Goal: Transaction & Acquisition: Purchase product/service

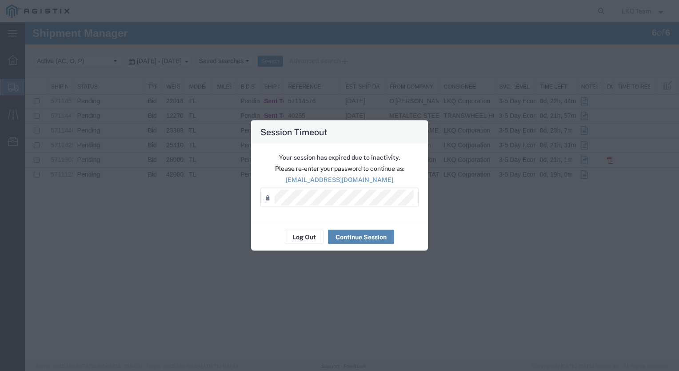
click at [366, 239] on button "Continue Session" at bounding box center [361, 237] width 66 height 14
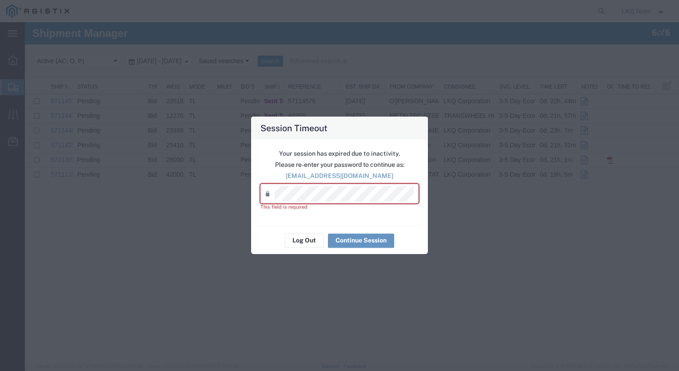
click at [321, 202] on div "Password *" at bounding box center [340, 194] width 158 height 20
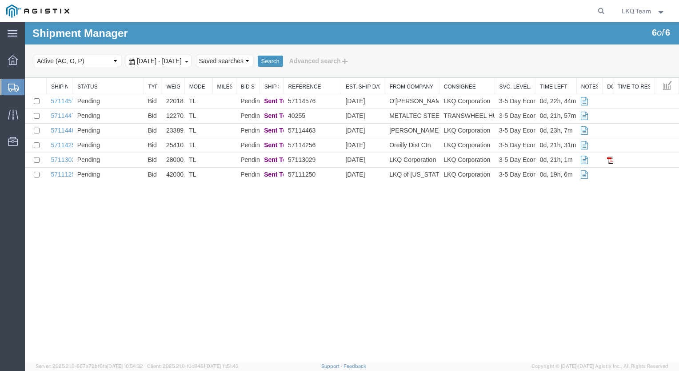
click at [32, 87] on span "Shipments" at bounding box center [27, 87] width 7 height 18
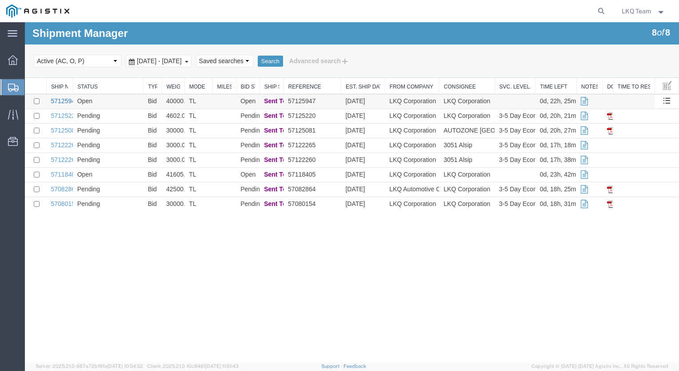
click at [58, 100] on link "57125947" at bounding box center [65, 100] width 28 height 7
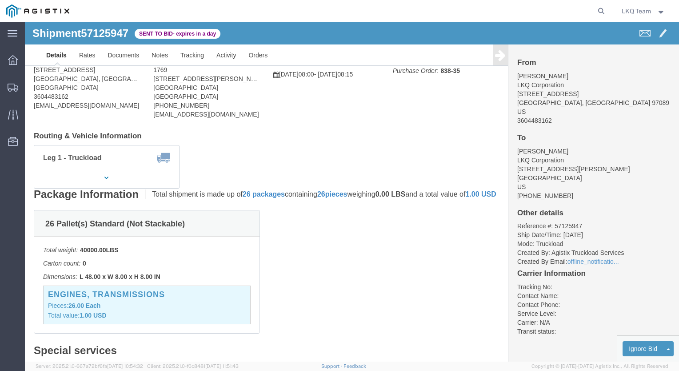
scroll to position [46, 0]
click link "Rates"
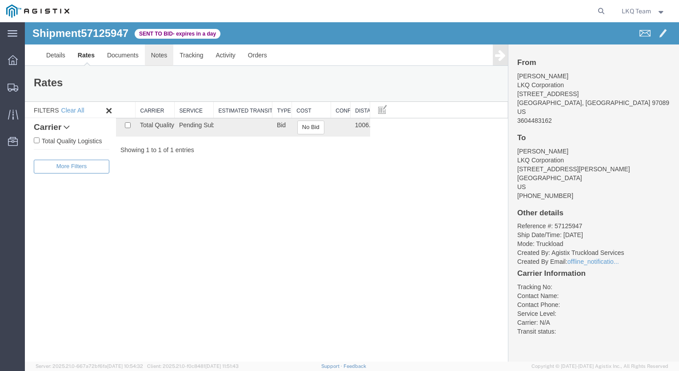
click at [158, 55] on link "Notes" at bounding box center [159, 54] width 29 height 21
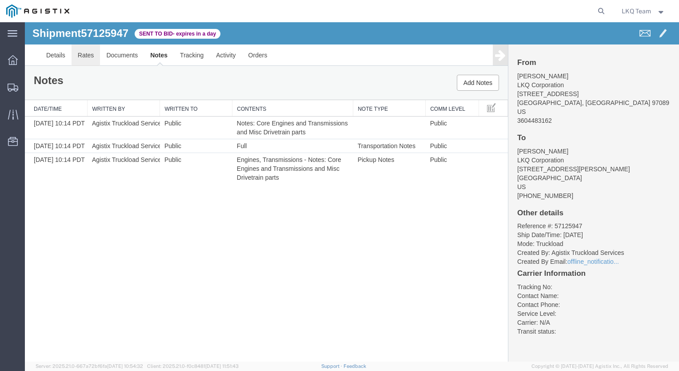
click at [78, 51] on link "Rates" at bounding box center [86, 54] width 29 height 21
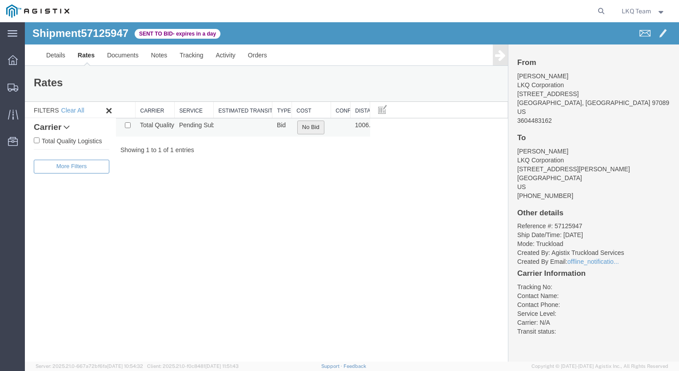
click at [303, 125] on button "No Bid" at bounding box center [310, 128] width 27 height 14
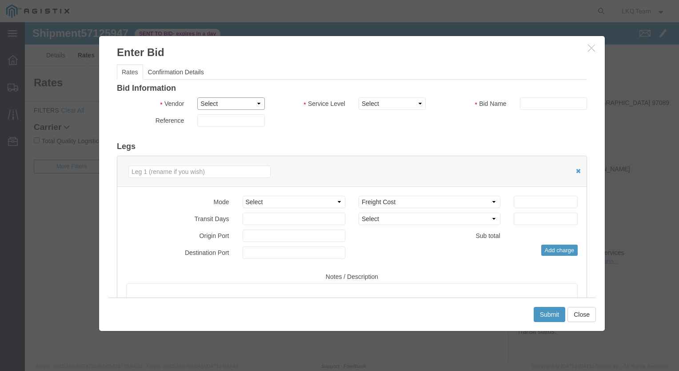
click at [237, 104] on select "Select Total Quality Logistics" at bounding box center [230, 103] width 67 height 12
select select "4928"
click at [197, 97] on select "Select Total Quality Logistics" at bounding box center [230, 103] width 67 height 12
click at [391, 98] on select "Select LTL Standard 3 - 5 Day Less than Truckload Rail TL 1 Day TL 2 Day TL 3 -…" at bounding box center [392, 103] width 67 height 12
select select "29599"
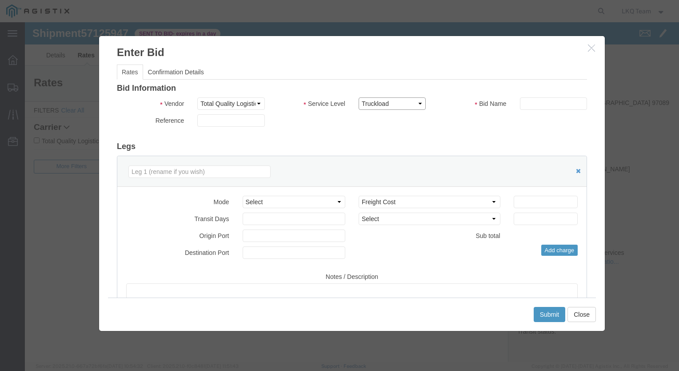
click at [359, 97] on select "Select LTL Standard 3 - 5 Day Less than Truckload Rail TL 1 Day TL 2 Day TL 3 -…" at bounding box center [392, 103] width 67 height 12
click at [585, 310] on button "Close" at bounding box center [582, 314] width 28 height 15
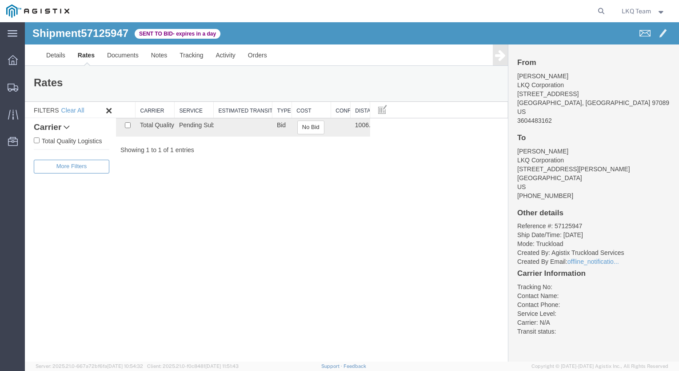
click at [565, 226] on li "Reference #: 57125947" at bounding box center [594, 225] width 153 height 9
copy li "57125947"
click at [311, 124] on button "No Bid" at bounding box center [310, 128] width 27 height 14
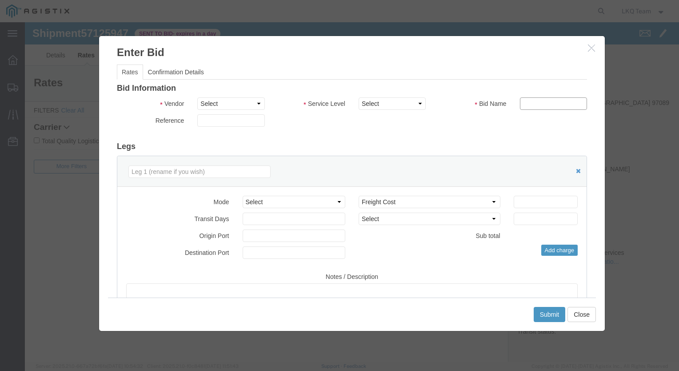
click at [529, 103] on input "text" at bounding box center [553, 103] width 67 height 12
paste input "57125947"
type input "57125947"
click at [237, 107] on select "Select Total Quality Logistics" at bounding box center [230, 103] width 67 height 12
select select "4928"
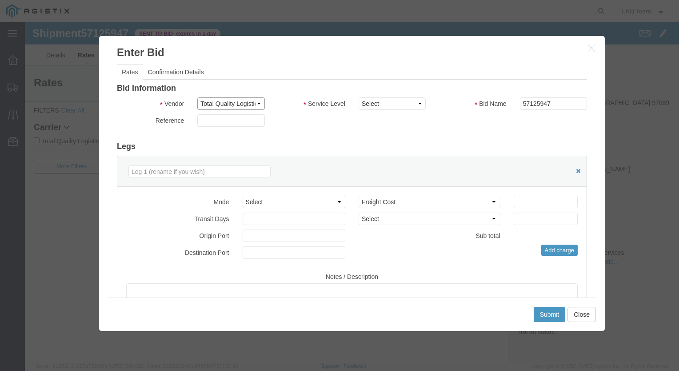
click at [197, 97] on select "Select Total Quality Logistics" at bounding box center [230, 103] width 67 height 12
drag, startPoint x: 384, startPoint y: 100, endPoint x: 383, endPoint y: 205, distance: 104.1
click at [383, 205] on div "Bid Information Vendor Select Total Quality Logistics Service Level Select LTL …" at bounding box center [352, 228] width 470 height 289
select select "29599"
click at [359, 97] on select "Select LTL Standard 3 - 5 Day Less than Truckload Rail TL 1 Day TL 2 Day TL 3 -…" at bounding box center [392, 103] width 67 height 12
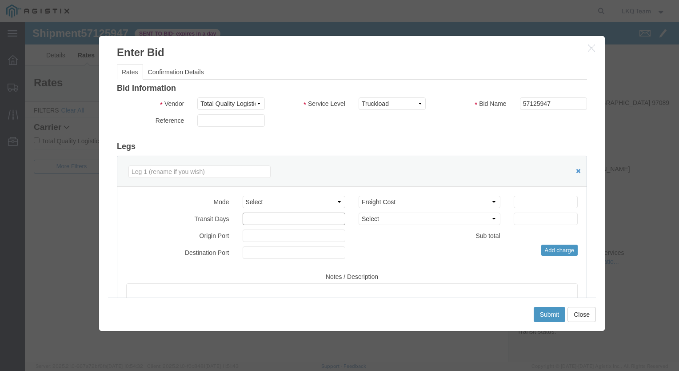
click at [254, 216] on input "number" at bounding box center [294, 219] width 103 height 12
type input "2"
click at [299, 198] on select "Select Air Less than Truckload Multi-Leg Ocean Freight Rail Small Parcel Truckl…" at bounding box center [294, 202] width 103 height 12
select select "TL"
click at [243, 196] on select "Select Air Less than Truckload Multi-Leg Ocean Freight Rail Small Parcel Truckl…" at bounding box center [294, 202] width 103 height 12
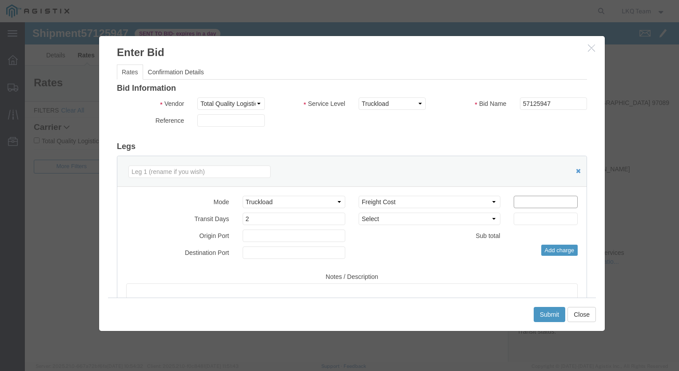
click at [544, 203] on input "number" at bounding box center [546, 202] width 64 height 12
type input "1290"
click at [549, 317] on button "Submit" at bounding box center [550, 314] width 32 height 15
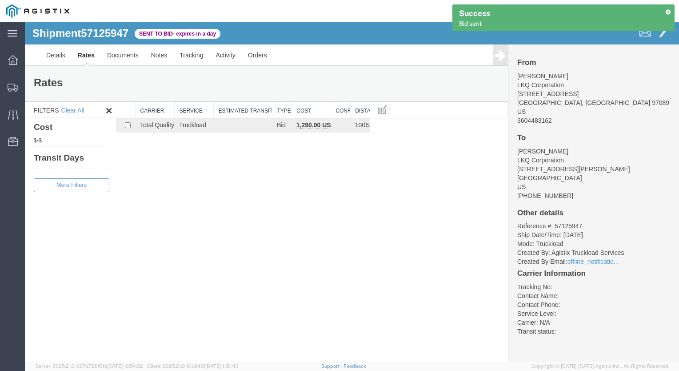
click at [265, 224] on div "Shipment 57125947 1 of 1 Sent to Bid - expires in a day Details Rates Documents…" at bounding box center [352, 191] width 655 height 339
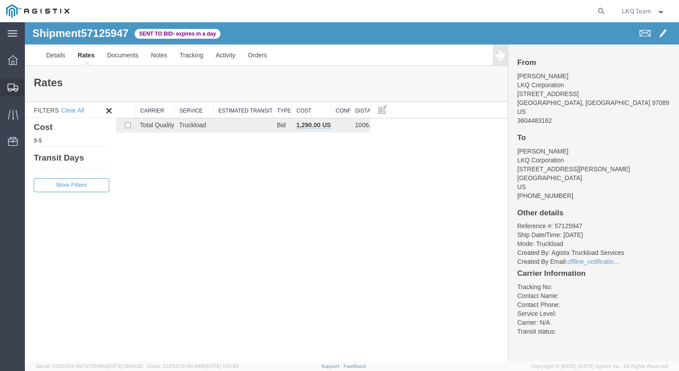
click at [31, 87] on span "Shipments" at bounding box center [27, 87] width 6 height 18
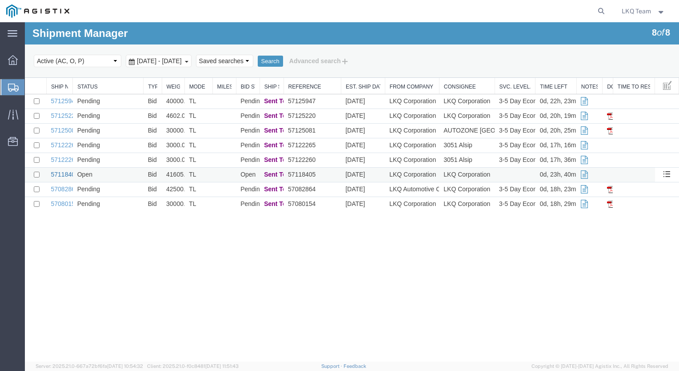
click at [56, 176] on link "57118405" at bounding box center [65, 174] width 28 height 7
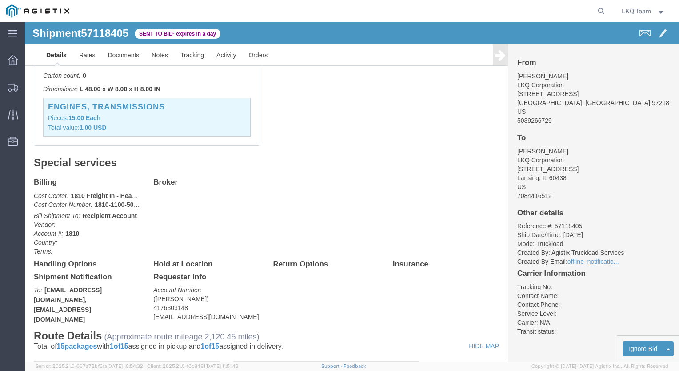
scroll to position [221, 0]
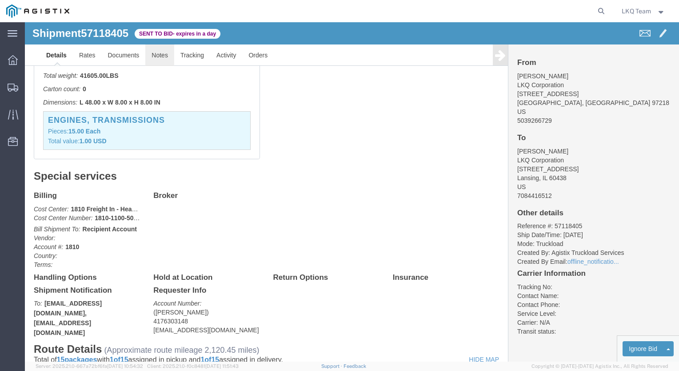
click link "Notes"
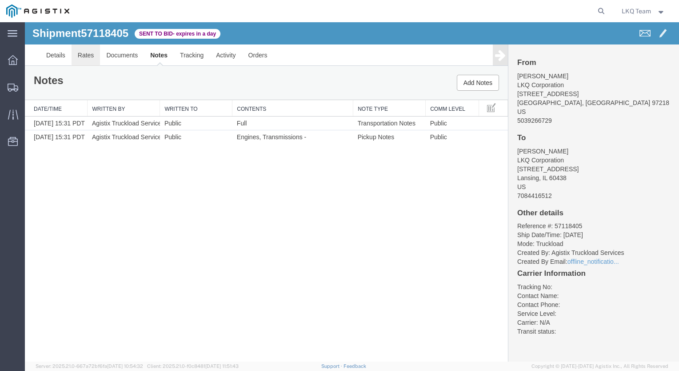
click at [91, 56] on link "Rates" at bounding box center [86, 54] width 29 height 21
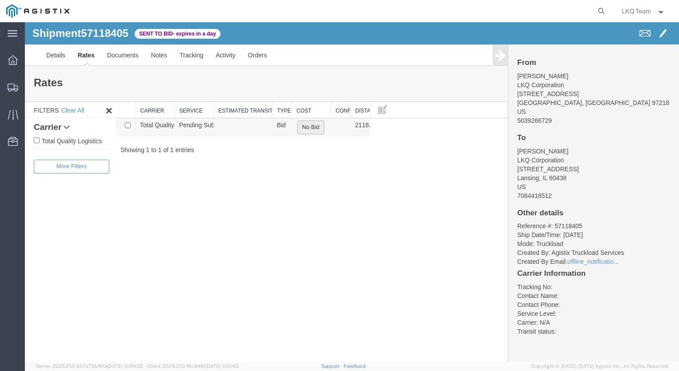
click at [316, 126] on button "No Bid" at bounding box center [310, 128] width 27 height 14
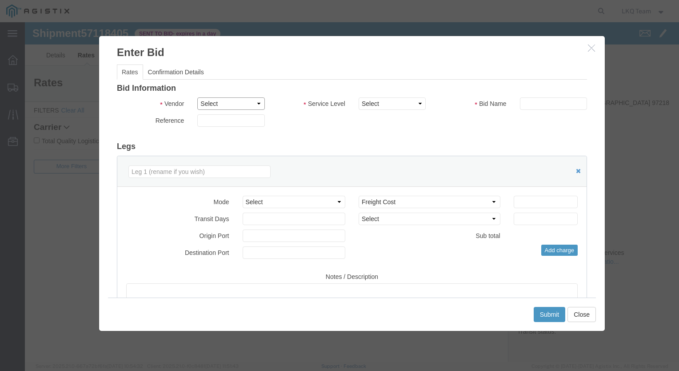
click at [244, 100] on select "Select Total Quality Logistics" at bounding box center [230, 103] width 67 height 12
select select "4928"
click at [197, 97] on select "Select Total Quality Logistics" at bounding box center [230, 103] width 67 height 12
click at [579, 304] on div "Submit Close" at bounding box center [352, 313] width 488 height 33
click at [587, 313] on button "Close" at bounding box center [582, 314] width 28 height 15
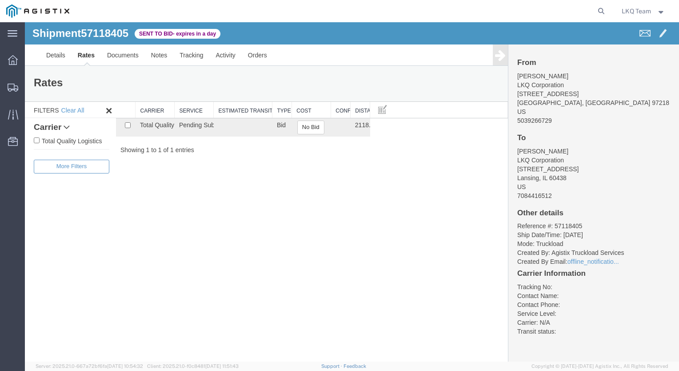
click at [568, 225] on li "Reference #: 57118405" at bounding box center [594, 225] width 153 height 9
copy li "57118405"
click at [310, 130] on button "No Bid" at bounding box center [310, 128] width 27 height 14
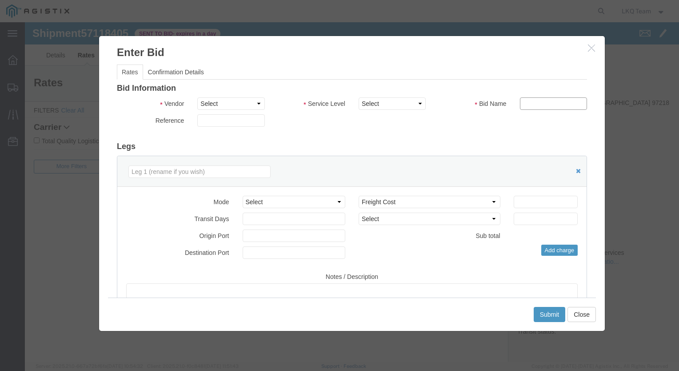
paste input "57118405"
type input "57118405"
click at [281, 198] on select "Select Air Less than Truckload Multi-Leg Ocean Freight Rail Small Parcel Truckl…" at bounding box center [294, 202] width 103 height 12
select select "TL"
click at [243, 196] on select "Select Air Less than Truckload Multi-Leg Ocean Freight Rail Small Parcel Truckl…" at bounding box center [294, 202] width 103 height 12
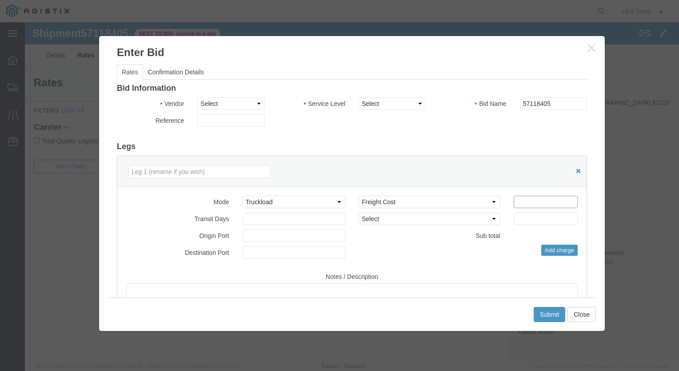
click at [518, 200] on input "number" at bounding box center [546, 202] width 64 height 12
type input "3225"
click at [269, 219] on input "number" at bounding box center [294, 219] width 103 height 12
type input "2"
type input "3"
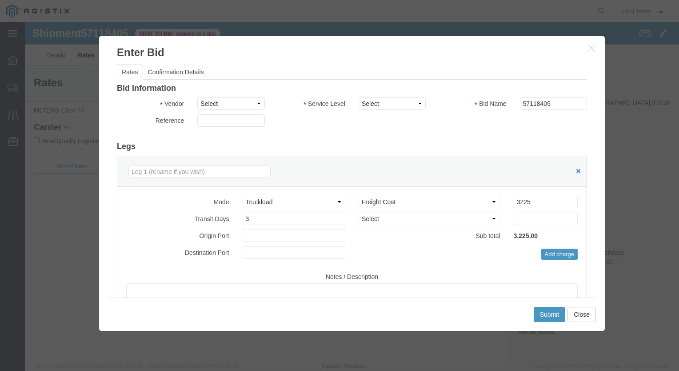
click at [362, 147] on h3 "Legs" at bounding box center [352, 146] width 470 height 9
click at [232, 106] on select "Select Total Quality Logistics" at bounding box center [230, 103] width 67 height 12
select select "4928"
click at [197, 97] on select "Select Total Quality Logistics" at bounding box center [230, 103] width 67 height 12
click at [389, 101] on select "Select LTL Standard 3 - 5 Day Less than Truckload Rail TL 1 Day TL 2 Day TL 3 -…" at bounding box center [392, 103] width 67 height 12
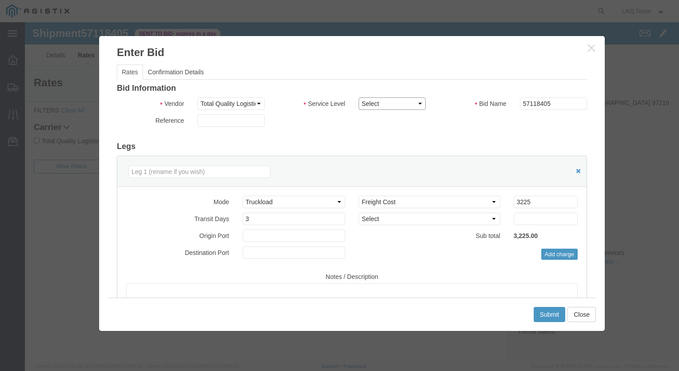
select select "29599"
click at [359, 97] on select "Select LTL Standard 3 - 5 Day Less than Truckload Rail TL 1 Day TL 2 Day TL 3 -…" at bounding box center [392, 103] width 67 height 12
click at [545, 315] on button "Submit" at bounding box center [550, 314] width 32 height 15
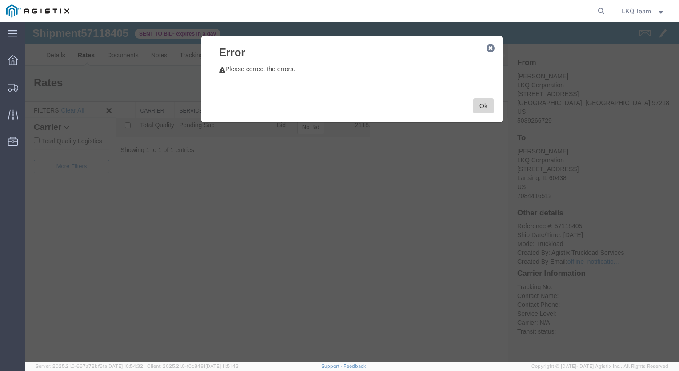
click at [484, 109] on button "Ok" at bounding box center [484, 105] width 20 height 15
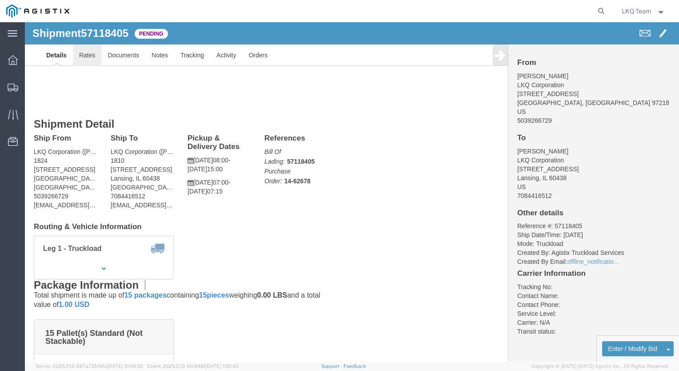
click link "Rates"
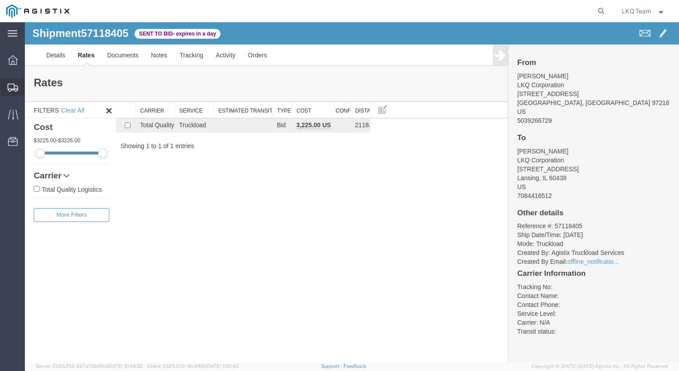
click at [31, 89] on span "Shipments" at bounding box center [27, 87] width 6 height 18
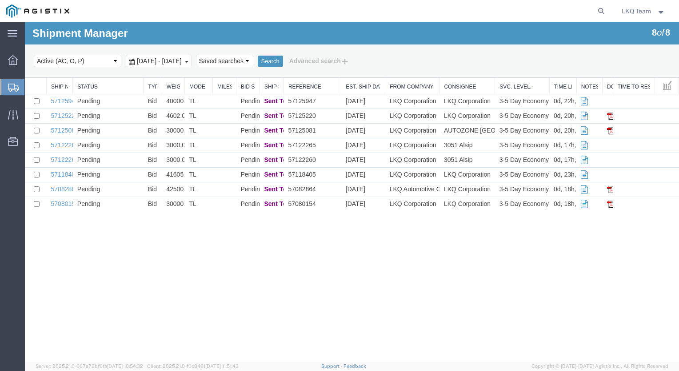
drag, startPoint x: 535, startPoint y: 86, endPoint x: 550, endPoint y: 84, distance: 15.7
click at [550, 84] on div "Ship No. Status Type Weight Mode Miles Bid Status Ship Status Reference Est. Sh…" at bounding box center [352, 144] width 655 height 133
click at [32, 87] on span "Shipments" at bounding box center [27, 87] width 7 height 18
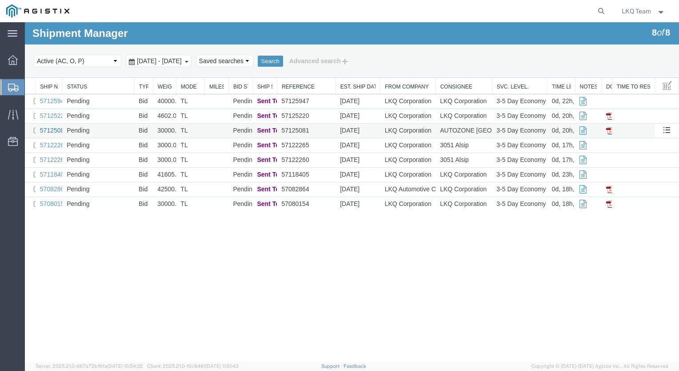
click at [53, 130] on link "57125081" at bounding box center [54, 130] width 28 height 7
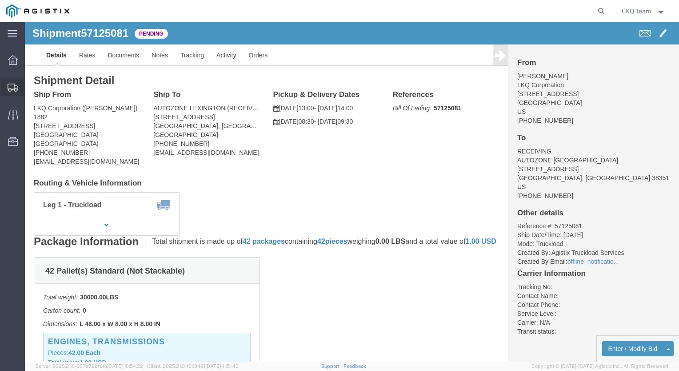
click at [31, 88] on span "Shipments" at bounding box center [27, 87] width 6 height 18
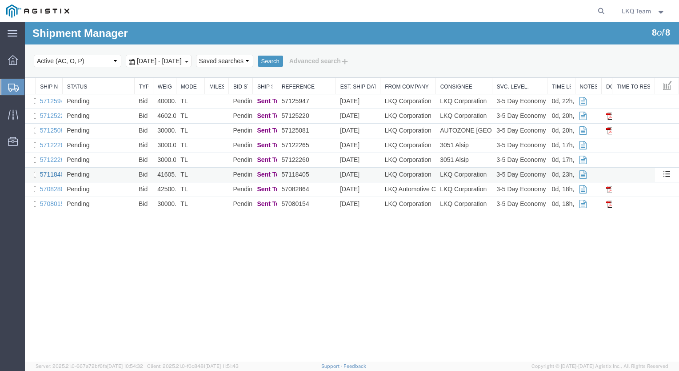
click at [48, 176] on link "57118405" at bounding box center [54, 174] width 28 height 7
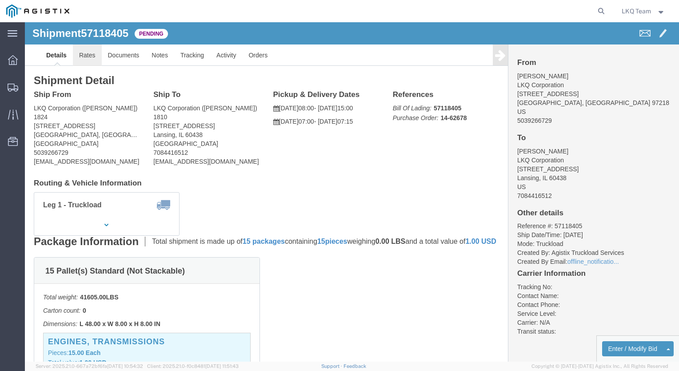
click link "Rates"
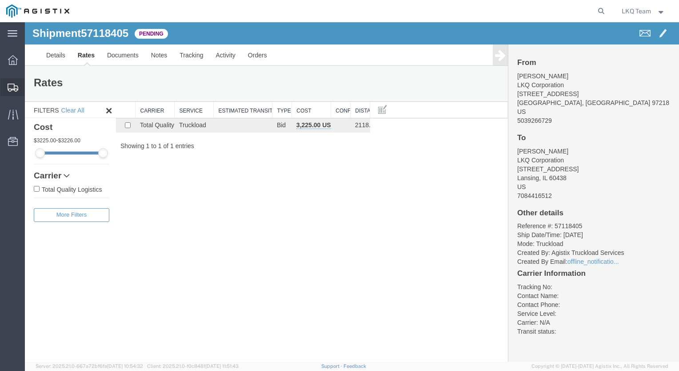
click at [31, 86] on span "Shipments" at bounding box center [27, 87] width 6 height 18
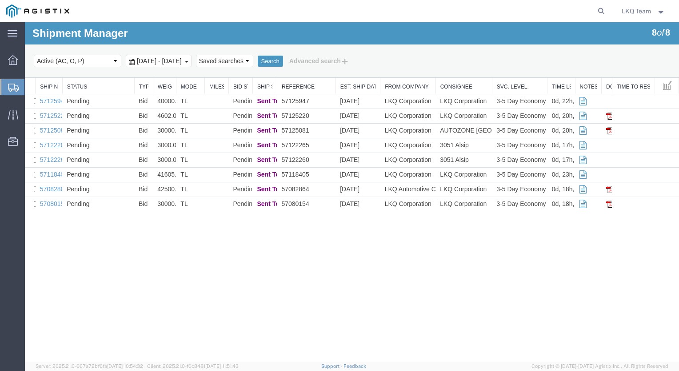
click at [143, 286] on div "Shipment Manager 8 of 8 Search Select status Active (AC, O, P) All Approved Awa…" at bounding box center [352, 191] width 655 height 339
click at [31, 61] on span "Dashboard" at bounding box center [27, 60] width 6 height 18
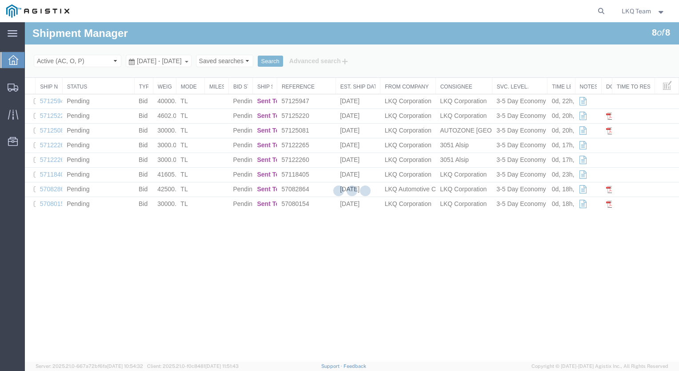
click at [41, 92] on div at bounding box center [352, 191] width 655 height 339
click at [45, 90] on div at bounding box center [352, 191] width 655 height 339
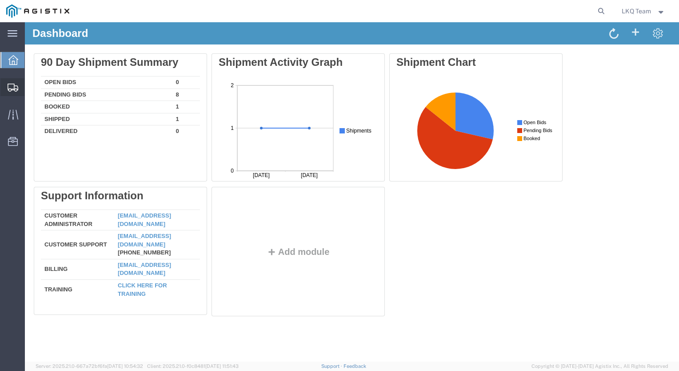
click at [31, 89] on span "Shipments" at bounding box center [27, 87] width 6 height 18
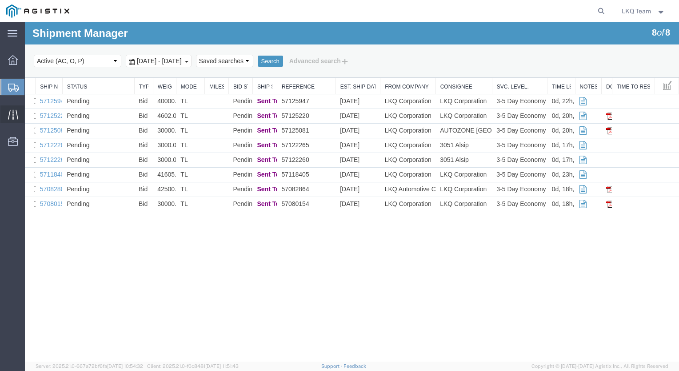
click at [31, 117] on span "Traffic" at bounding box center [27, 114] width 6 height 18
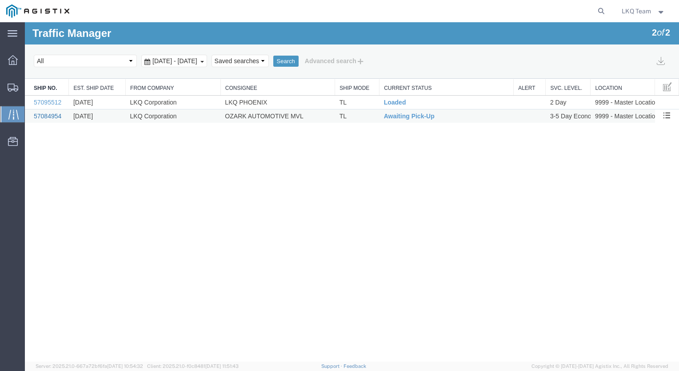
click at [48, 115] on link "57084954" at bounding box center [48, 116] width 28 height 7
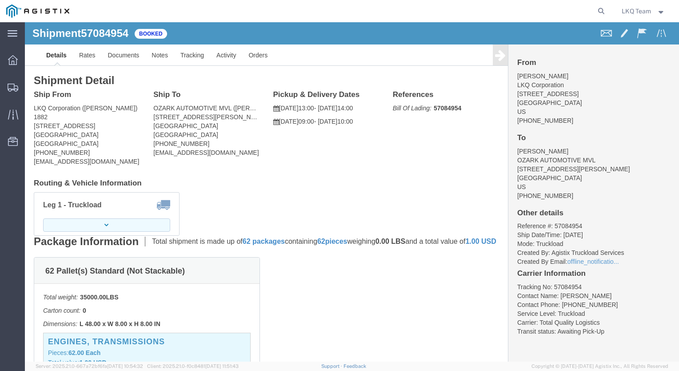
click button "button"
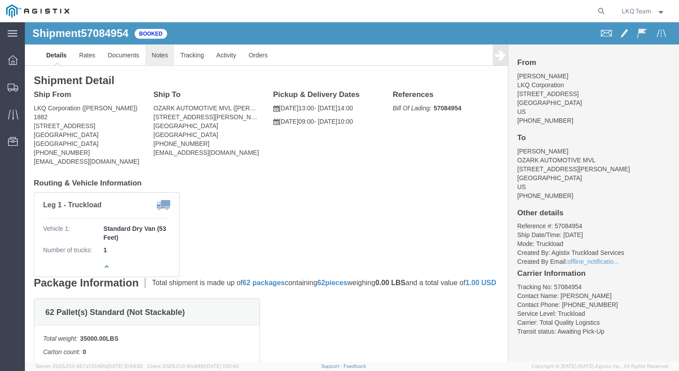
click link "Notes"
